Goal: Check status: Check status

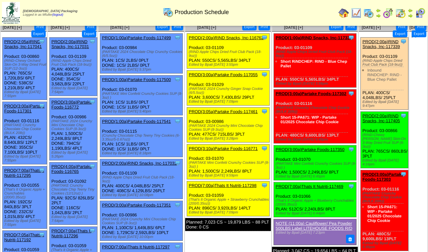
scroll to position [65, 0]
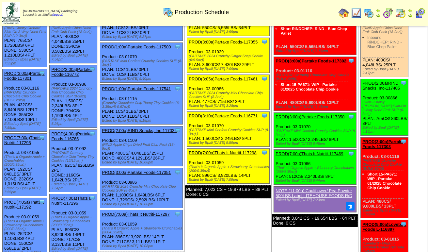
click at [322, 114] on link "PROD(3:00a)Partake Foods-117350" at bounding box center [310, 116] width 69 height 5
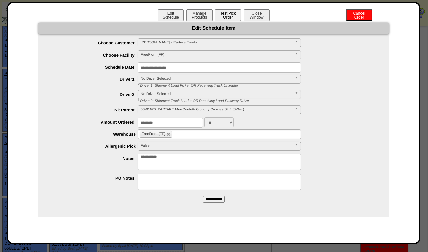
click at [231, 15] on button "Test Pick Order" at bounding box center [228, 14] width 26 height 11
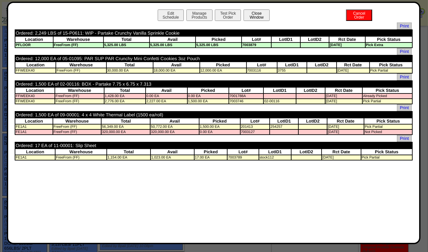
click at [260, 18] on button "Close Window" at bounding box center [257, 14] width 26 height 11
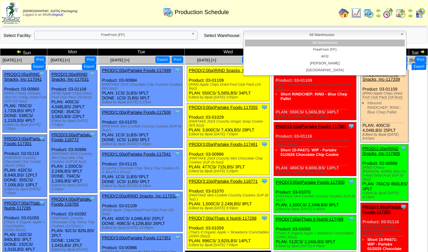
click at [362, 34] on span "All Warehouses" at bounding box center [321, 35] width 151 height 8
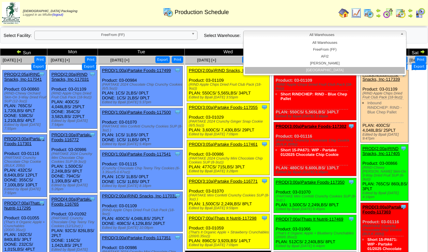
click at [339, 69] on li "North Ranch" at bounding box center [325, 70] width 160 height 7
